Goal: Navigation & Orientation: Find specific page/section

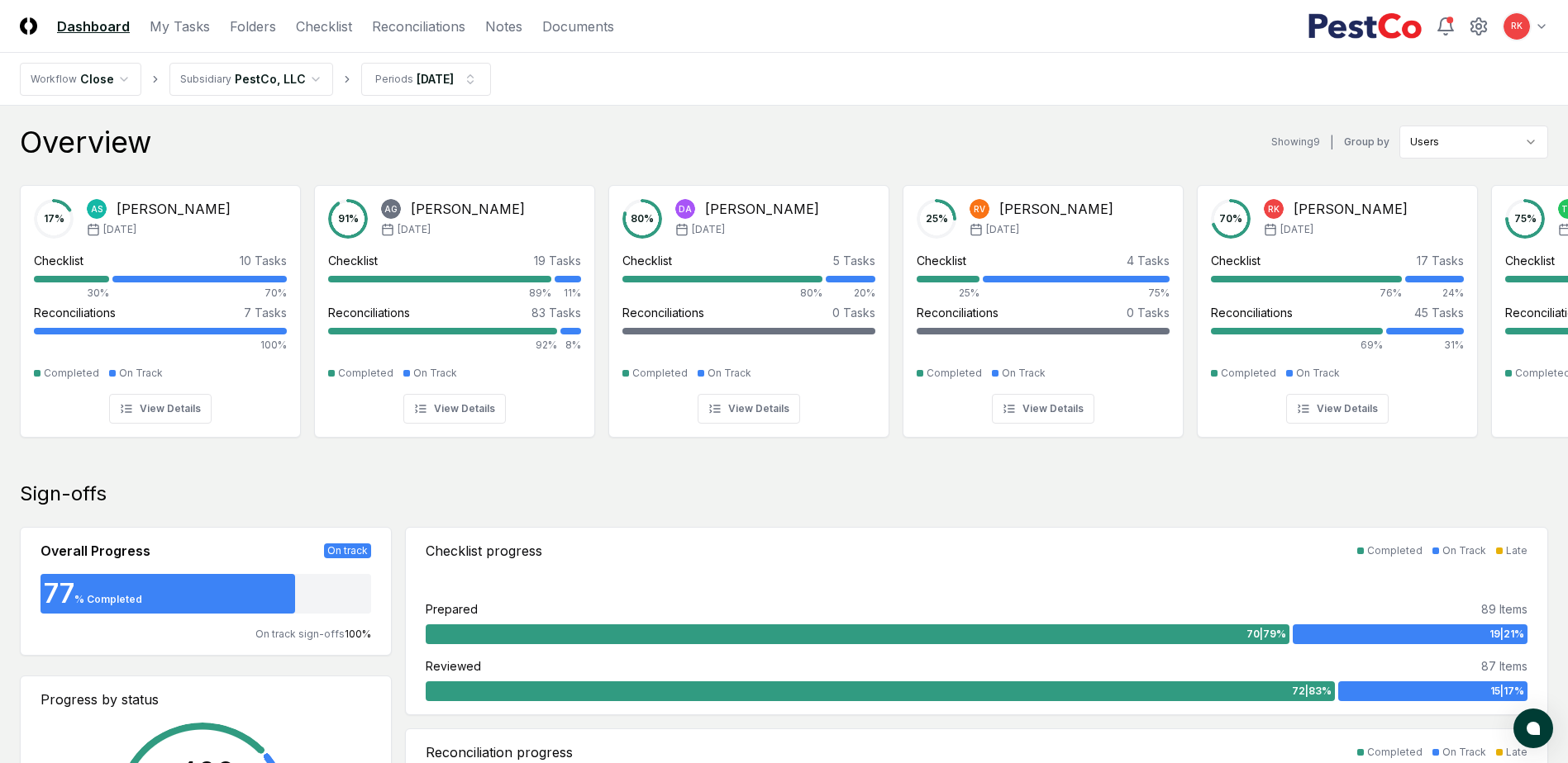
scroll to position [330, 0]
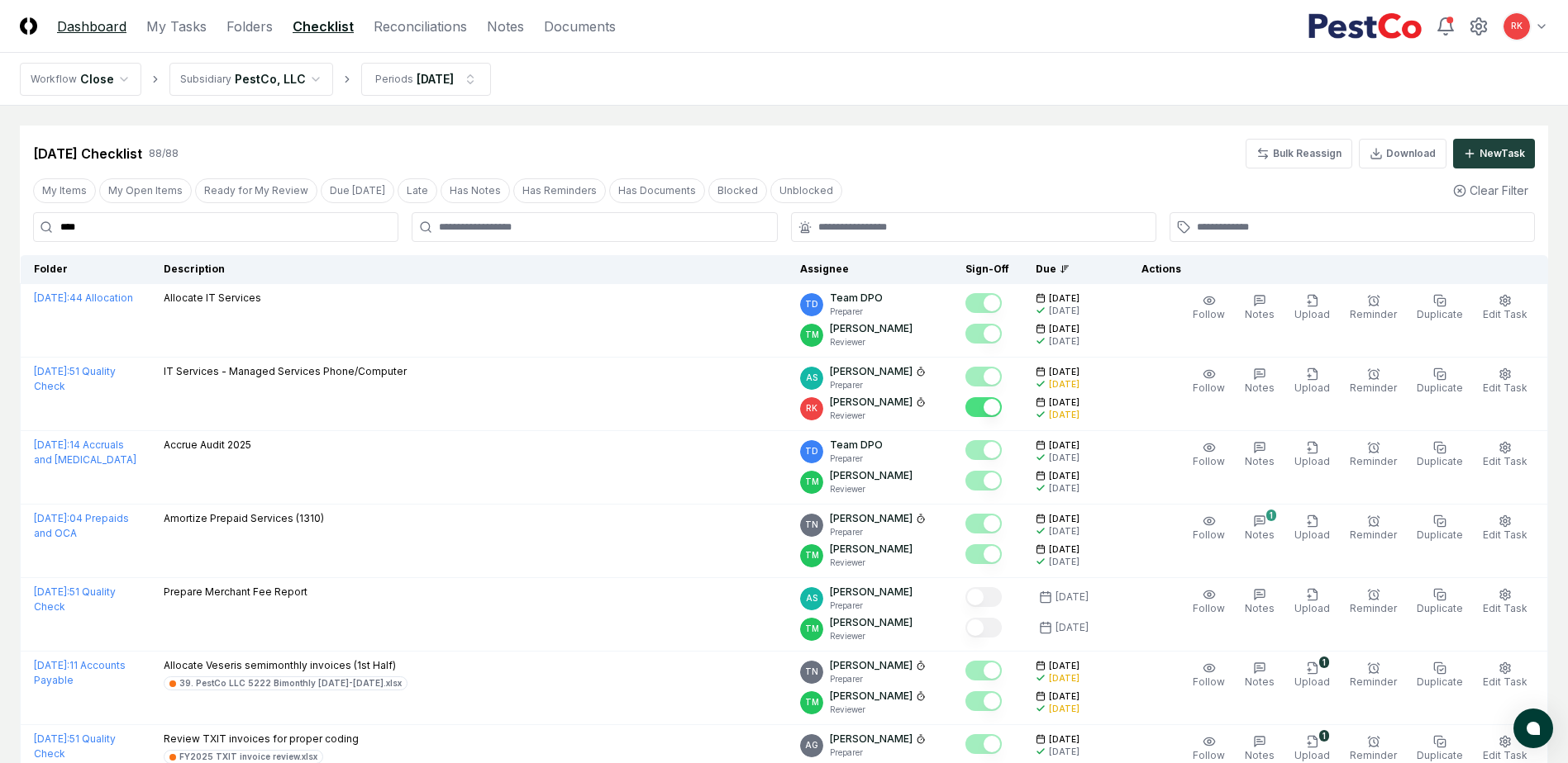
click at [94, 24] on link "Dashboard" at bounding box center [91, 27] width 69 height 20
